Goal: Transaction & Acquisition: Subscribe to service/newsletter

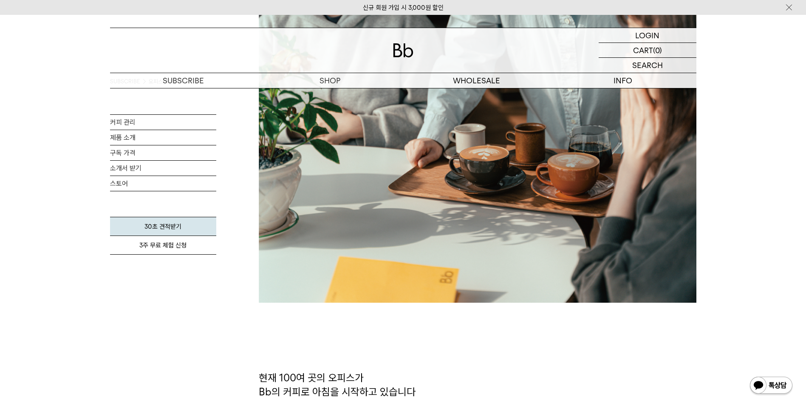
scroll to position [297, 0]
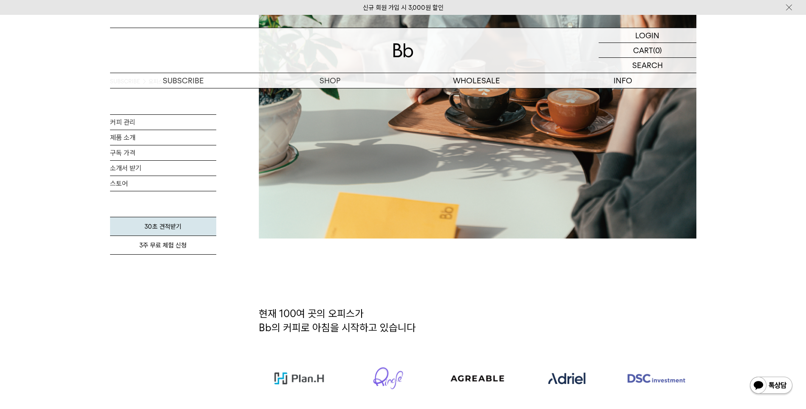
drag, startPoint x: 733, startPoint y: 285, endPoint x: 686, endPoint y: 282, distance: 46.8
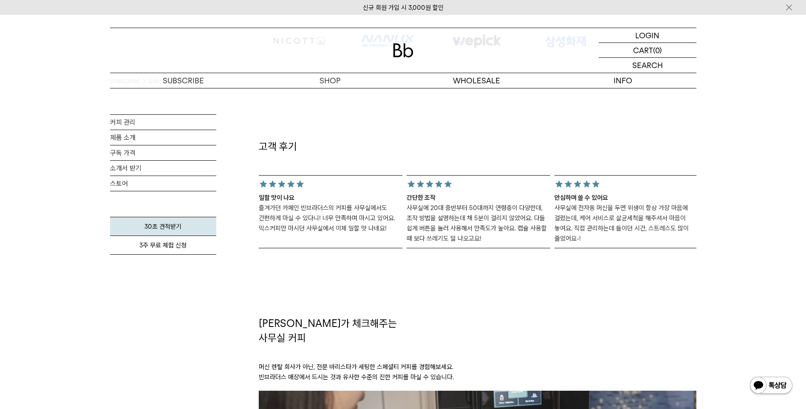
scroll to position [637, 0]
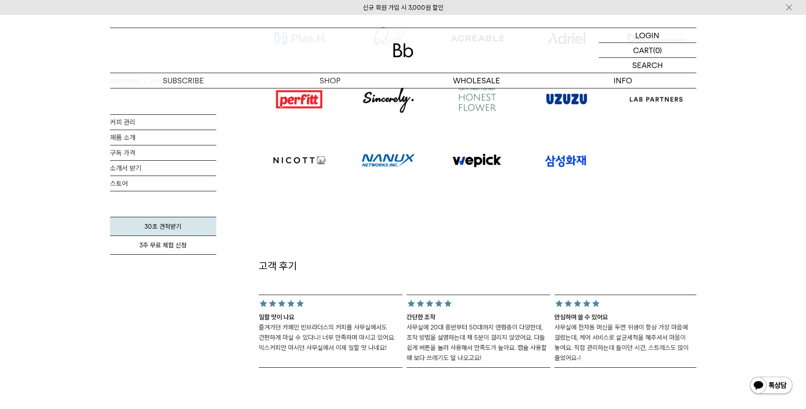
drag, startPoint x: 713, startPoint y: 243, endPoint x: 708, endPoint y: 244, distance: 4.8
click at [713, 243] on div "SUBSCRIBE 오피스 커피구독 커피 관리 제품 소개 구독 가격 소개서 받기 스토어 30초 견적받기 3주 무료 체험 신청 고객 후기" at bounding box center [403, 341] width 806 height 1780
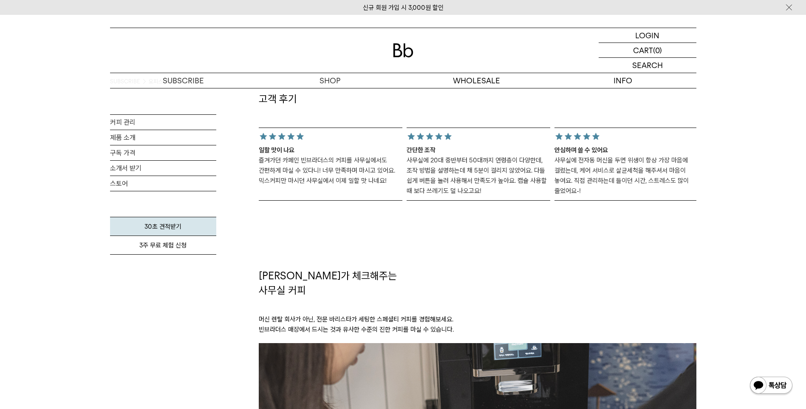
scroll to position [807, 0]
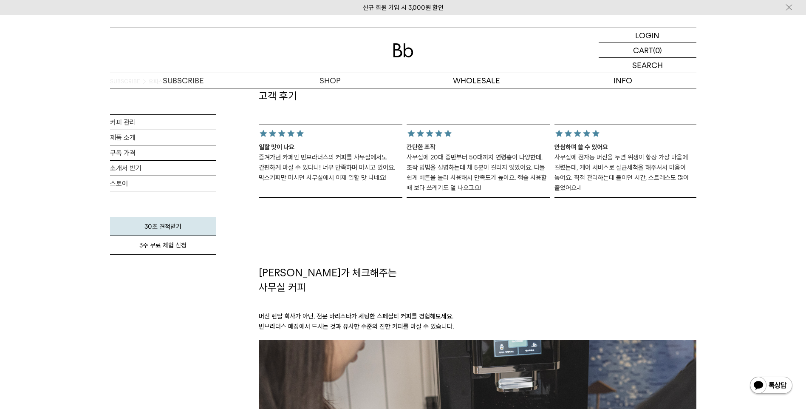
click at [748, 246] on div "SUBSCRIBE 오피스 커피구독 커피 관리 제품 소개 구독 가격 소개서 받기 스토어 30초 견적받기 3주 무료 체험 신청 고객 후기" at bounding box center [403, 171] width 806 height 1780
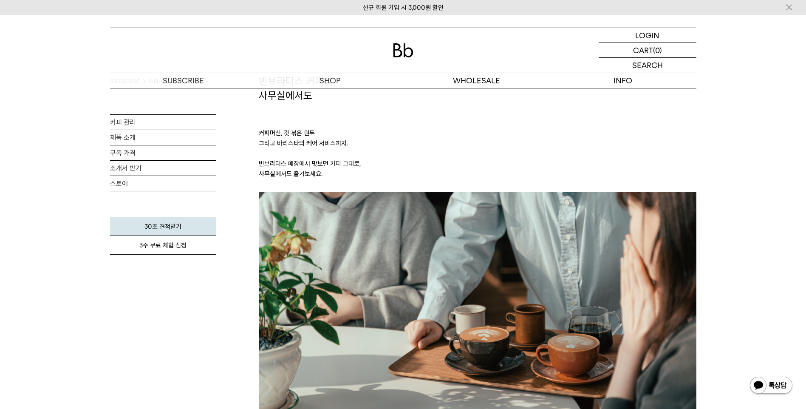
scroll to position [0, 0]
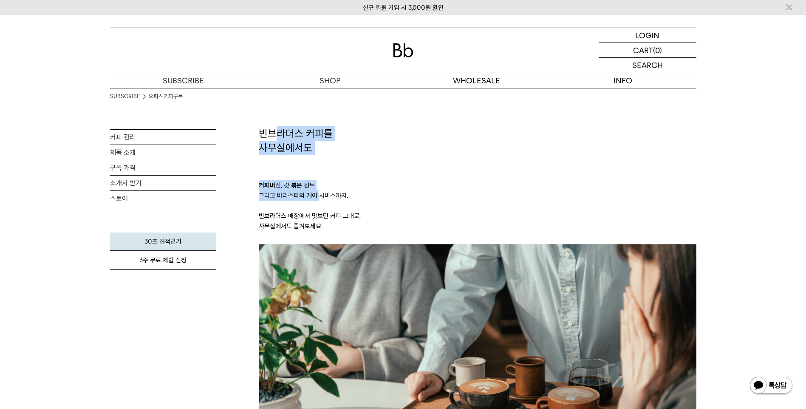
drag, startPoint x: 321, startPoint y: 197, endPoint x: 323, endPoint y: 204, distance: 6.9
click at [323, 204] on p "커피머신, 갓 볶은 원두 그리고 바리스타의 케어 서비스까지. 빈브라더스 매장에서 맛보던 커피 그대로, 사무실에서도 즐겨보세요." at bounding box center [478, 199] width 438 height 89
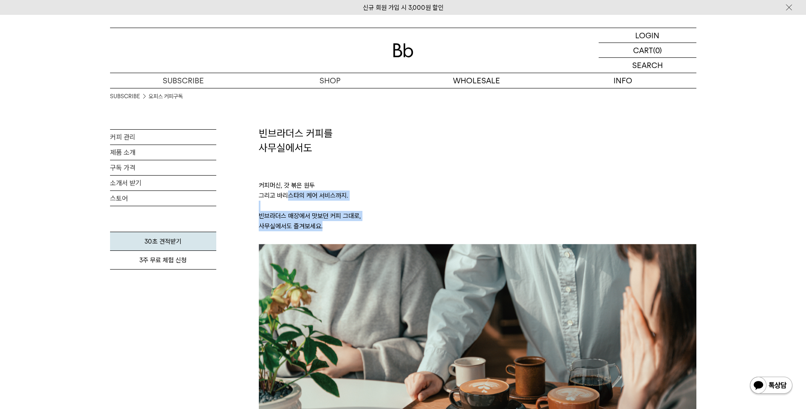
drag, startPoint x: 335, startPoint y: 228, endPoint x: 290, endPoint y: 192, distance: 57.7
click at [290, 192] on p "커피머신, 갓 볶은 원두 그리고 바리스타의 케어 서비스까지. 빈브라더스 매장에서 맛보던 커피 그대로, 사무실에서도 즐겨보세요." at bounding box center [478, 199] width 438 height 89
click at [130, 133] on link "커피 관리" at bounding box center [163, 137] width 106 height 15
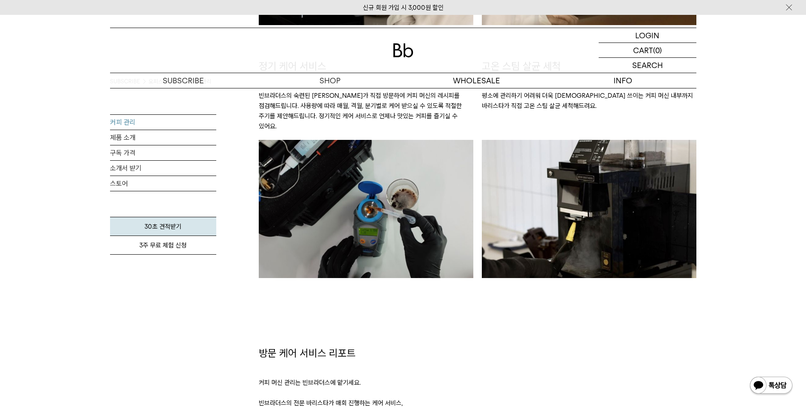
scroll to position [722, 0]
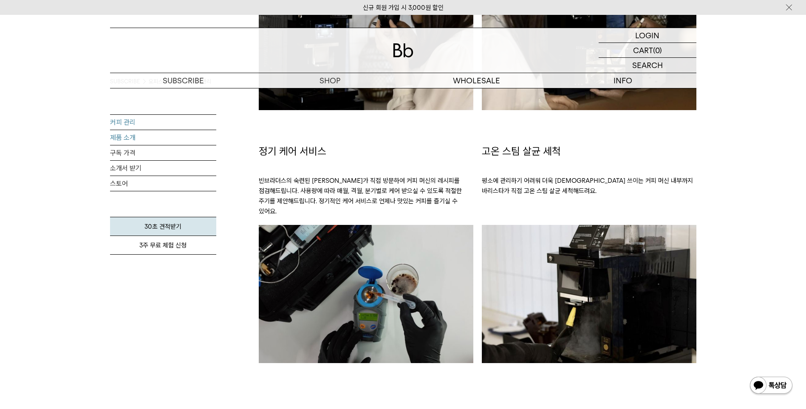
click at [144, 137] on link "제품 소개" at bounding box center [163, 137] width 106 height 15
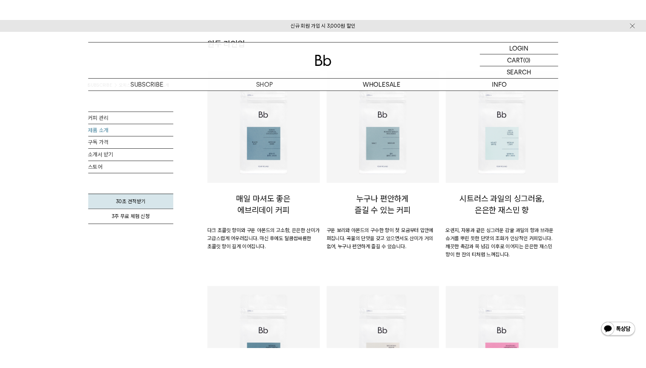
scroll to position [127, 0]
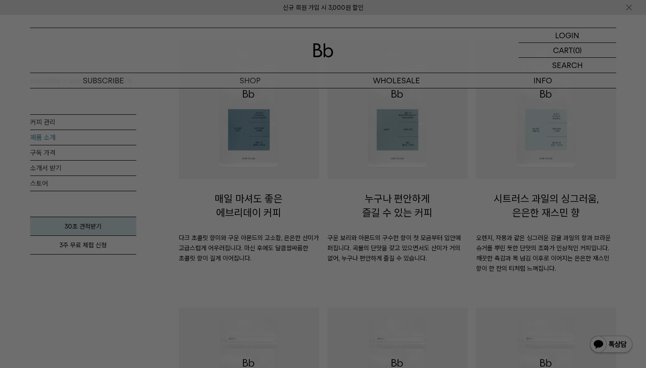
drag, startPoint x: 635, startPoint y: 10, endPoint x: 608, endPoint y: 1, distance: 28.2
click at [635, 10] on div at bounding box center [323, 184] width 646 height 368
